Goal: Use online tool/utility: Utilize a website feature to perform a specific function

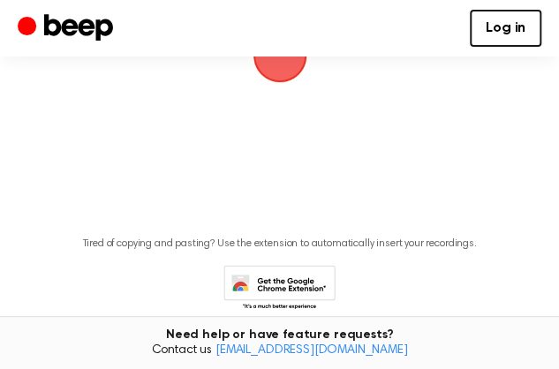
scroll to position [177, 0]
click at [299, 105] on span "button" at bounding box center [279, 55] width 99 height 99
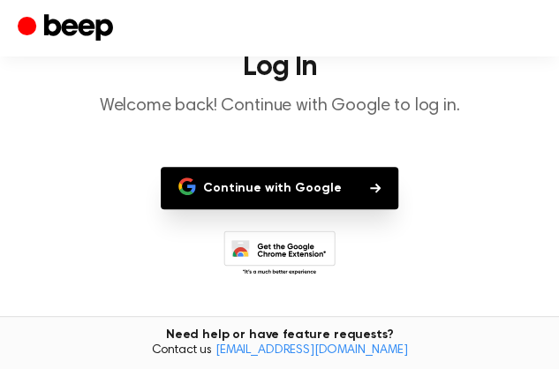
scroll to position [88, 0]
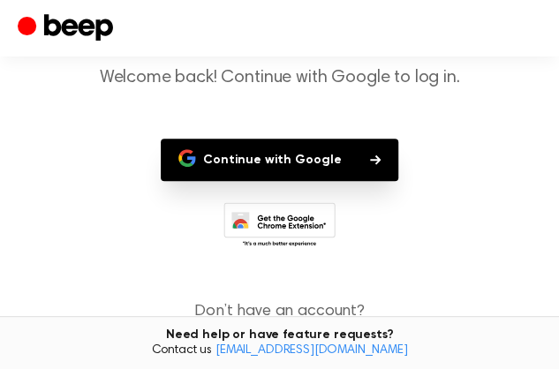
click at [347, 181] on button "Continue with Google" at bounding box center [280, 160] width 238 height 42
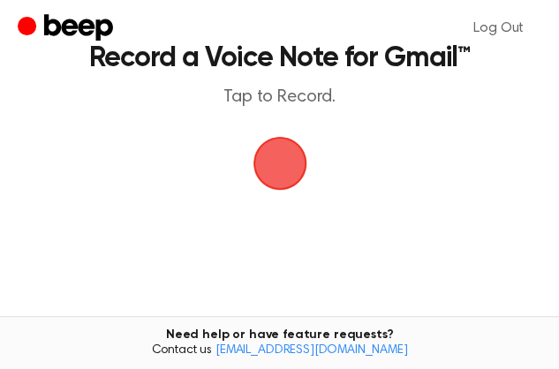
scroll to position [177, 0]
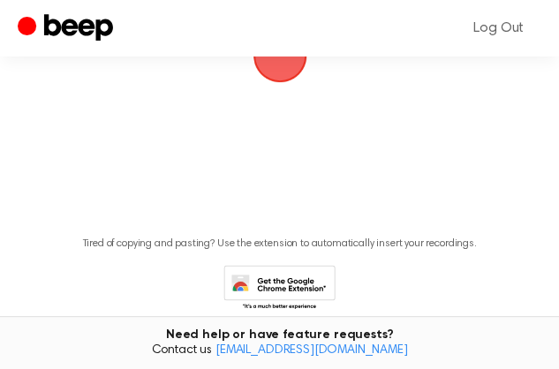
click at [265, 95] on span "button" at bounding box center [279, 55] width 80 height 80
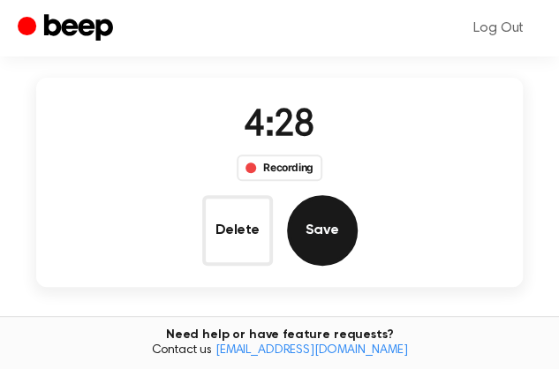
click at [358, 195] on button "Save" at bounding box center [322, 230] width 71 height 71
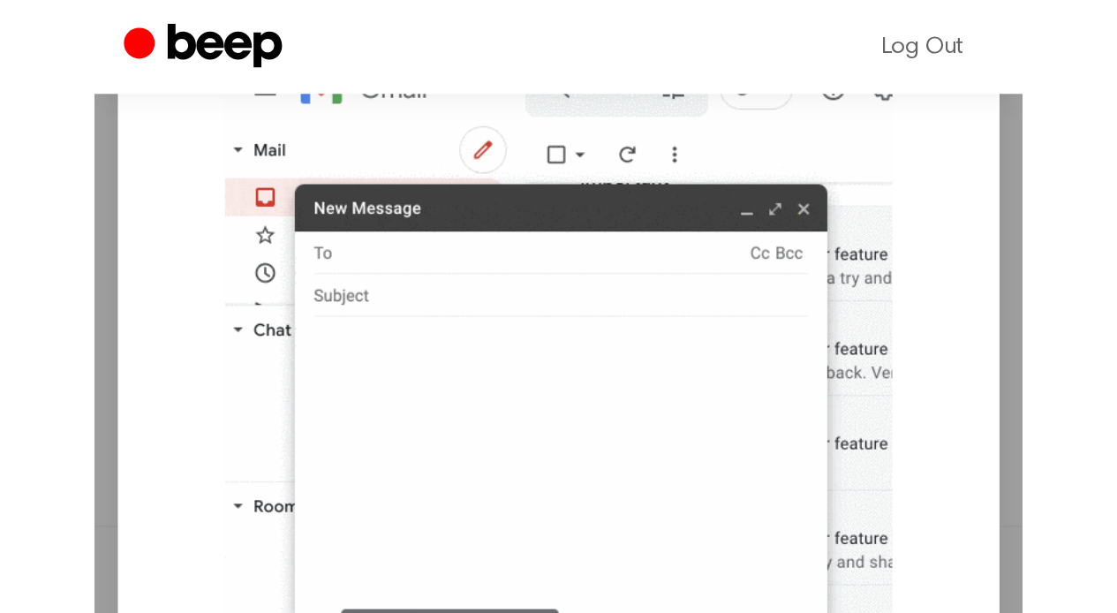
scroll to position [332, 0]
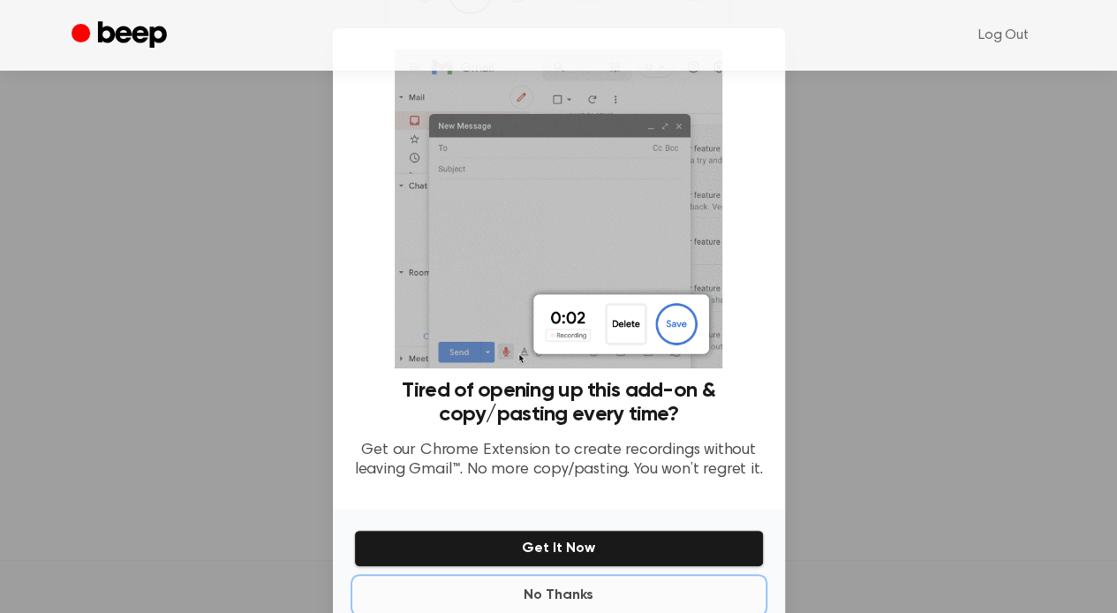
click at [558, 368] on button "No Thanks" at bounding box center [559, 594] width 410 height 35
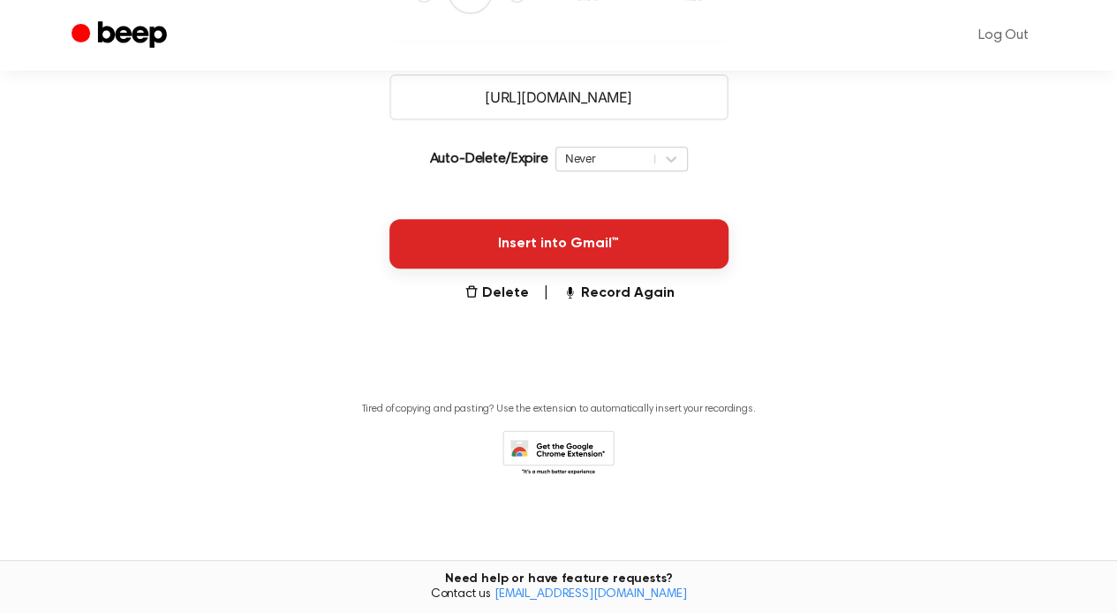
click at [558, 224] on button "Insert into Gmail™" at bounding box center [558, 243] width 339 height 49
